Goal: Task Accomplishment & Management: Manage account settings

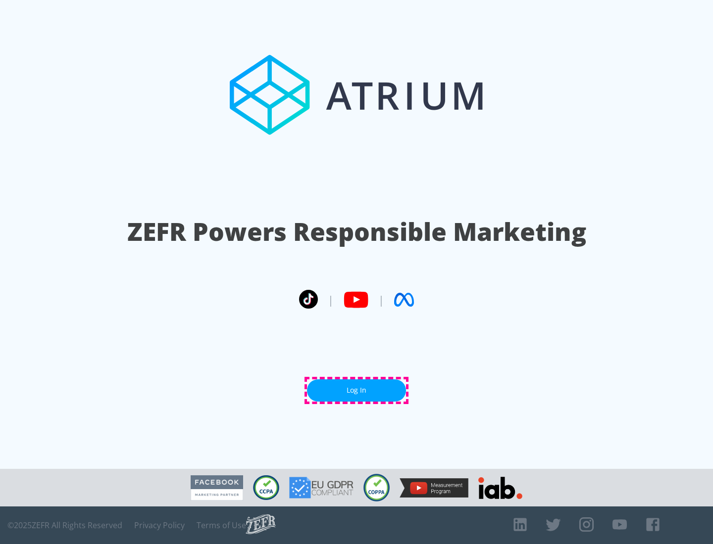
click at [356, 391] on link "Log In" at bounding box center [356, 391] width 99 height 22
